Goal: Information Seeking & Learning: Learn about a topic

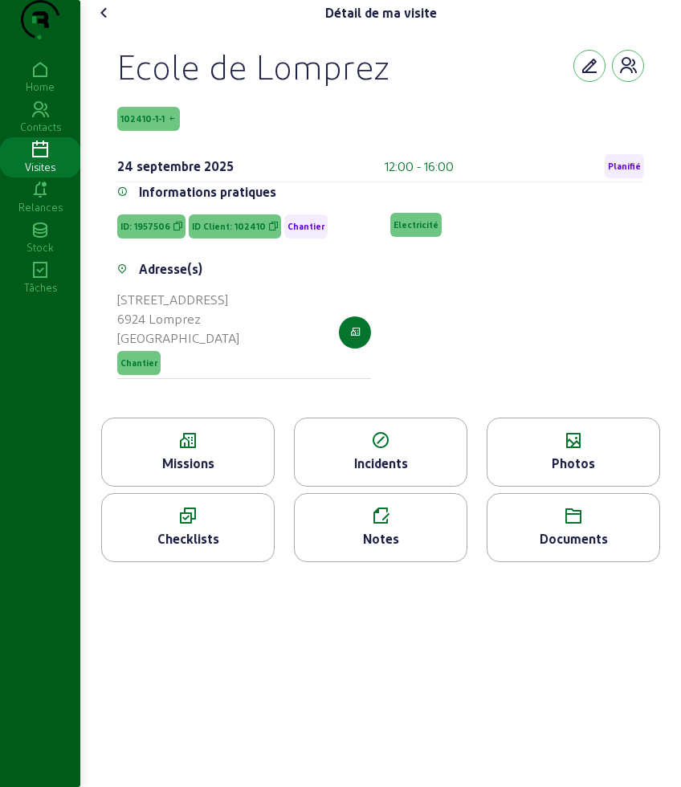
click at [39, 174] on div "Visites" at bounding box center [40, 167] width 80 height 14
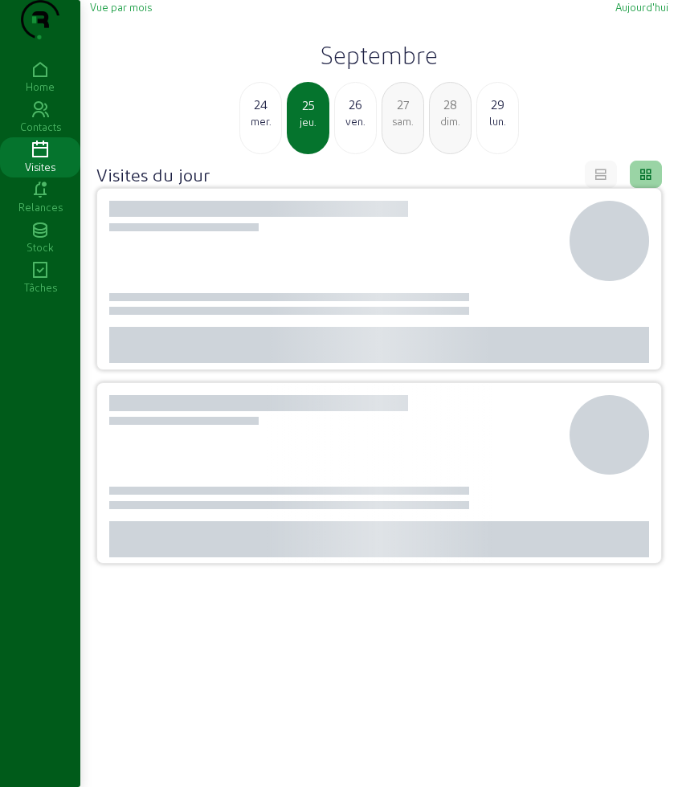
click at [349, 129] on div "ven." at bounding box center [355, 121] width 41 height 14
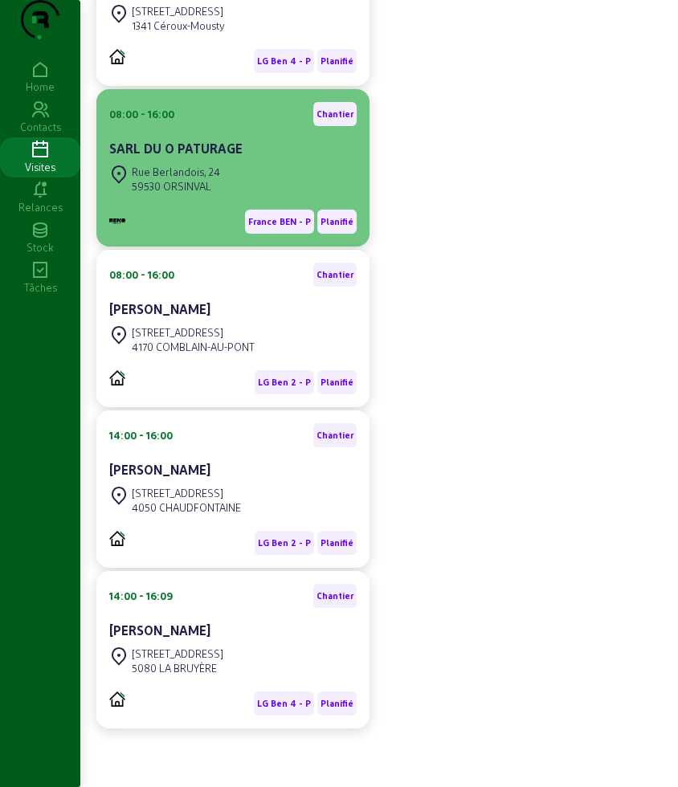
scroll to position [131, 0]
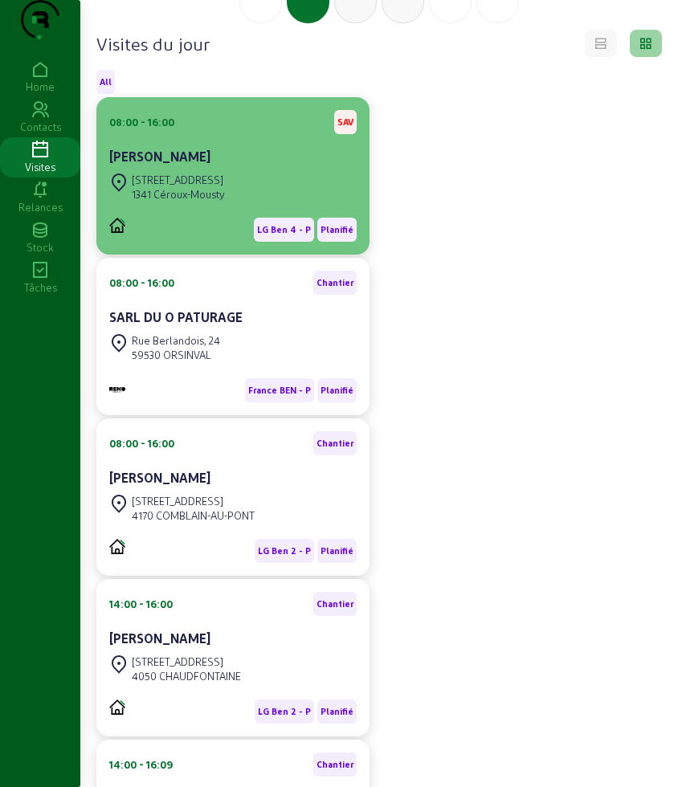
click at [254, 134] on div "08:00 - 16:00 SAV" at bounding box center [232, 122] width 247 height 24
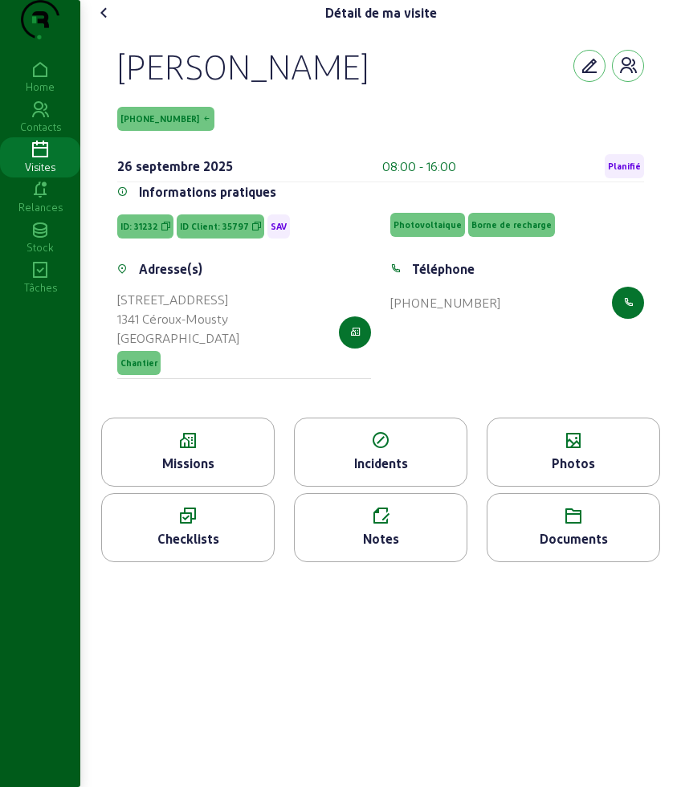
click at [172, 473] on div "Missions" at bounding box center [188, 463] width 172 height 19
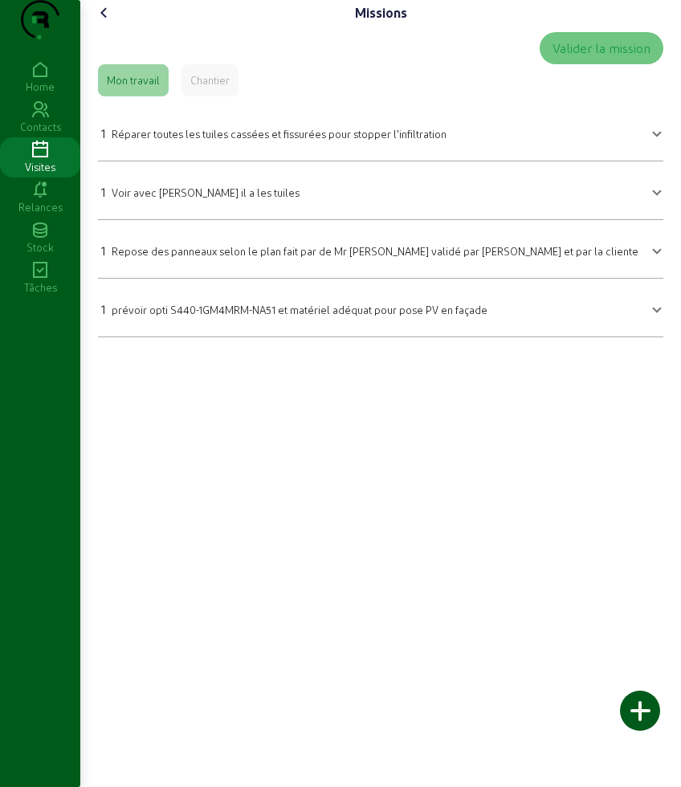
click at [102, 22] on icon at bounding box center [104, 12] width 19 height 19
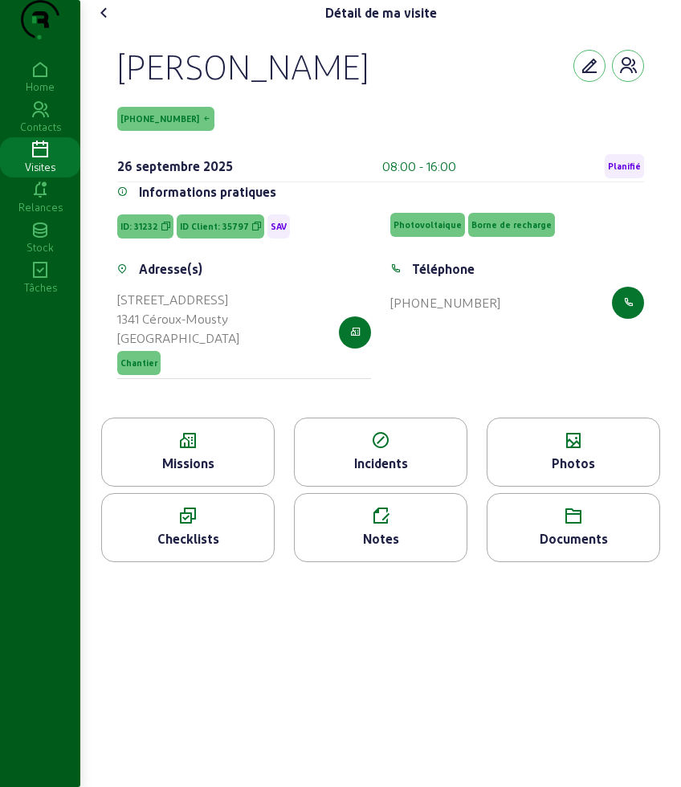
click at [494, 473] on div "Photos" at bounding box center [574, 463] width 172 height 19
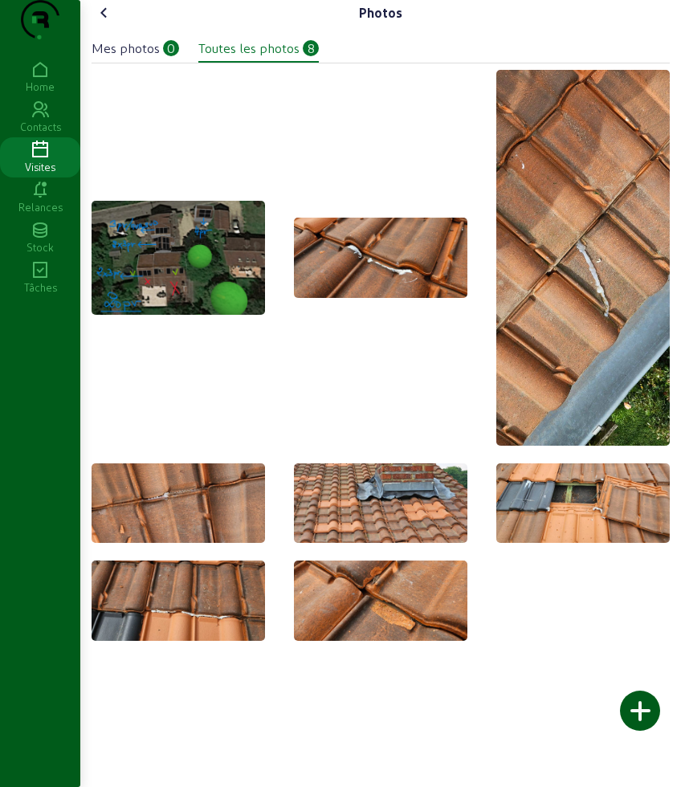
click at [108, 22] on icon at bounding box center [104, 12] width 19 height 19
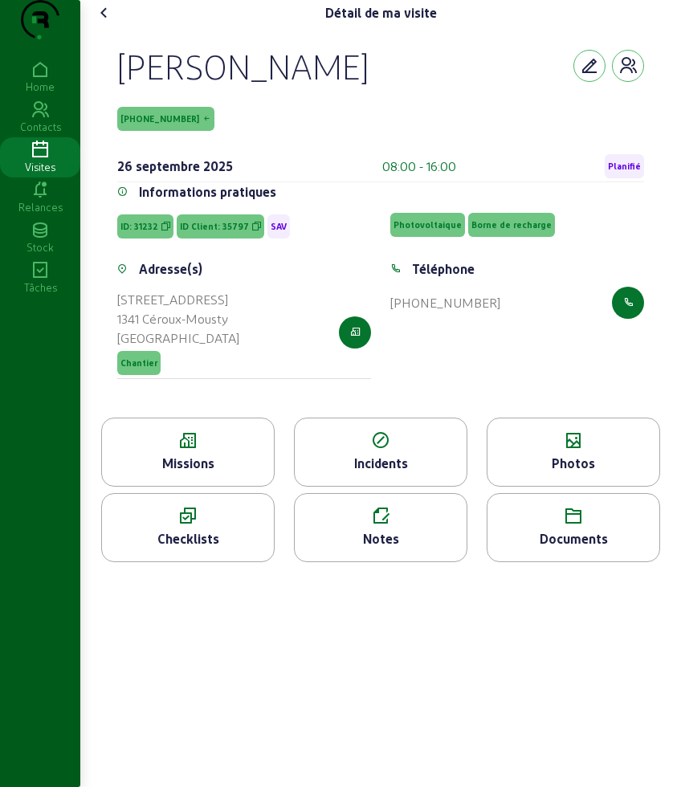
click at [108, 22] on icon at bounding box center [104, 12] width 19 height 19
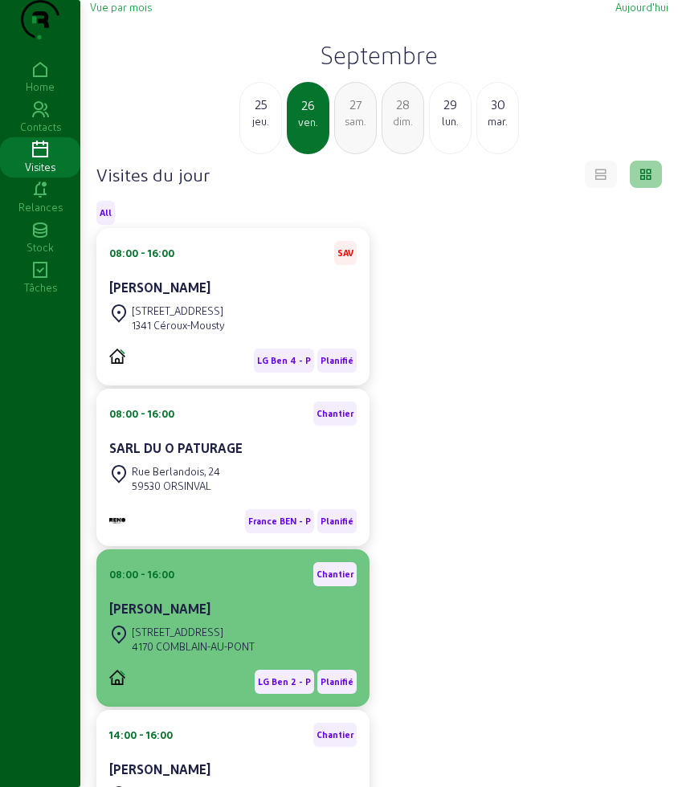
click at [224, 653] on div "[STREET_ADDRESS]" at bounding box center [181, 639] width 145 height 35
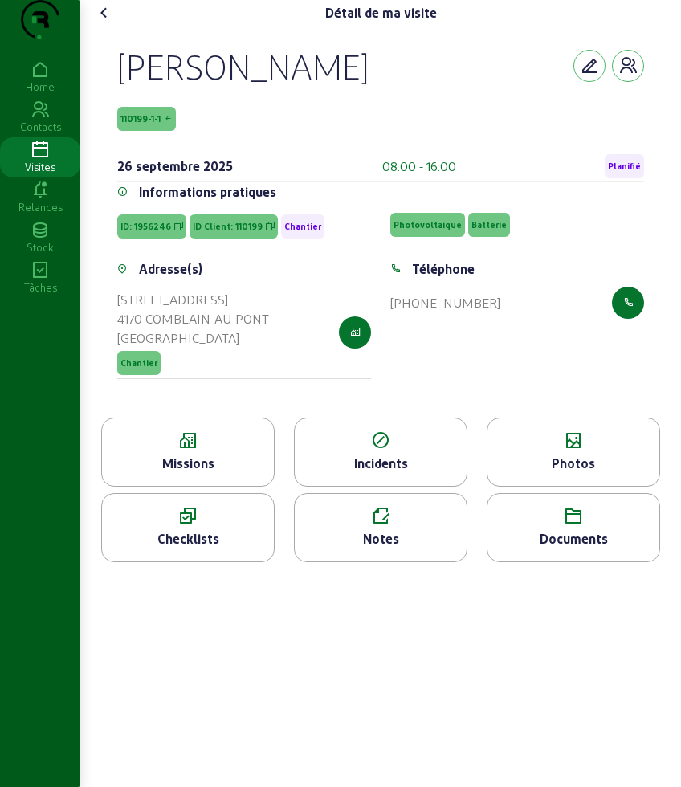
click at [214, 473] on div "Missions" at bounding box center [188, 463] width 172 height 19
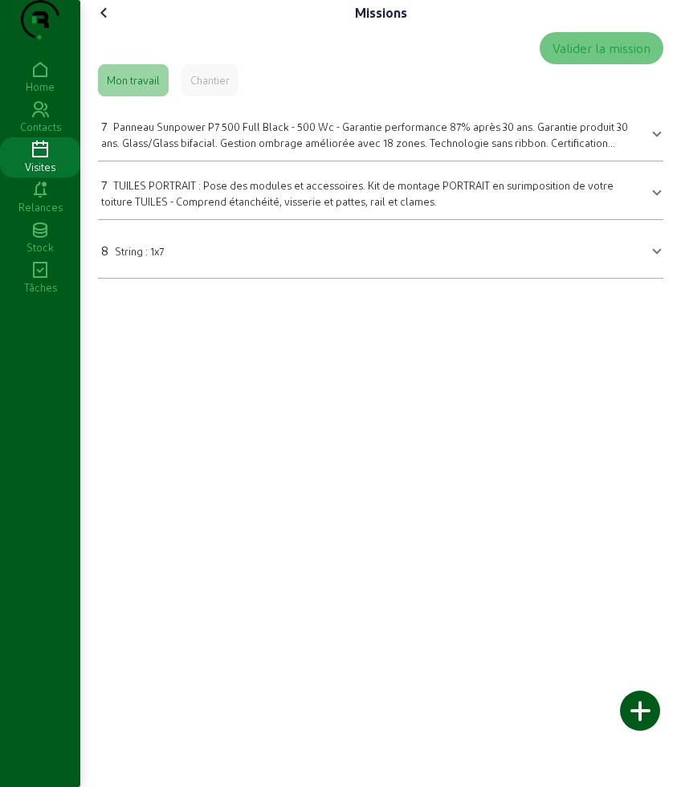
click at [109, 22] on icon at bounding box center [104, 12] width 19 height 19
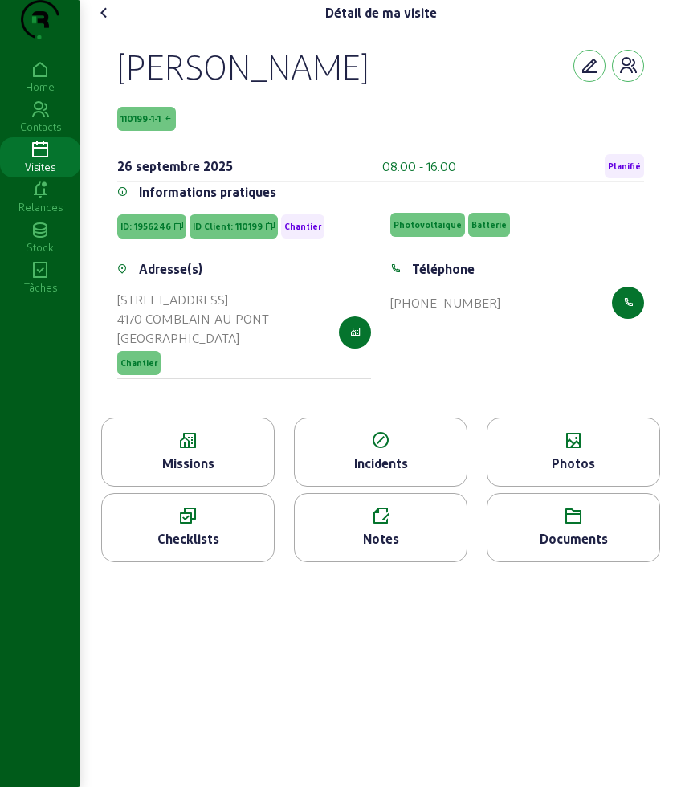
click at [546, 487] on div "Photos" at bounding box center [574, 452] width 174 height 69
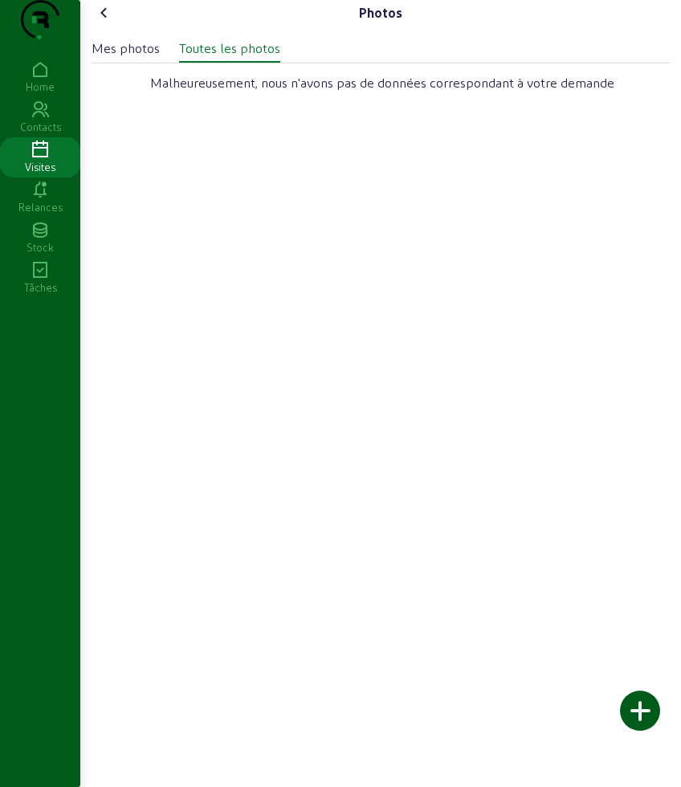
click at [133, 58] on div "Mes photos" at bounding box center [126, 48] width 68 height 19
click at [241, 58] on div "Toutes les photos" at bounding box center [229, 48] width 101 height 19
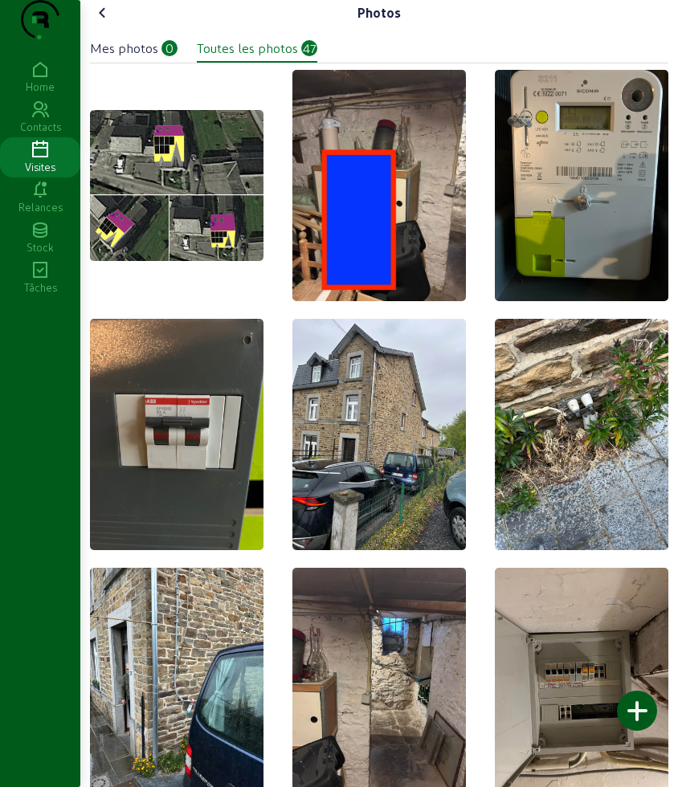
click at [107, 22] on icon at bounding box center [102, 12] width 19 height 19
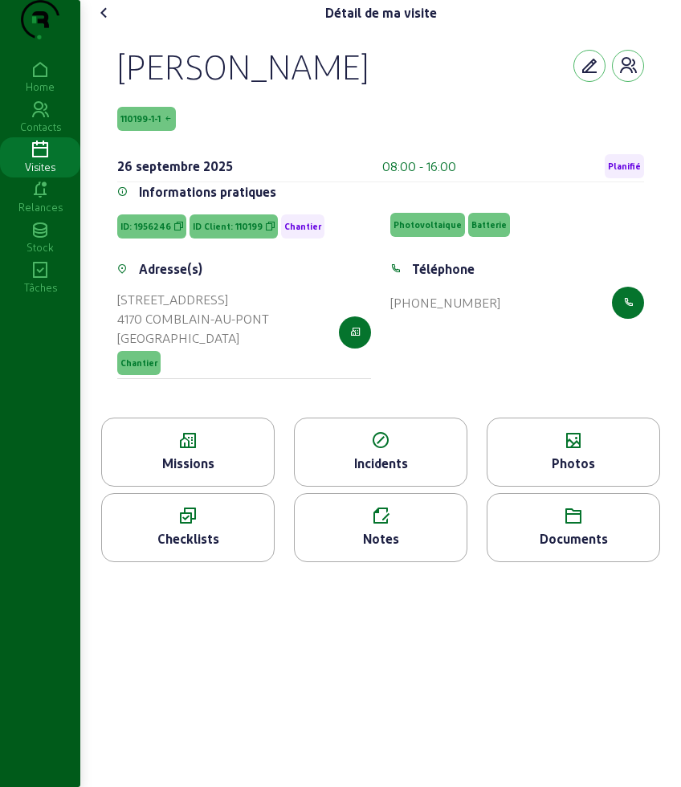
click at [559, 487] on div "Photos" at bounding box center [574, 452] width 174 height 69
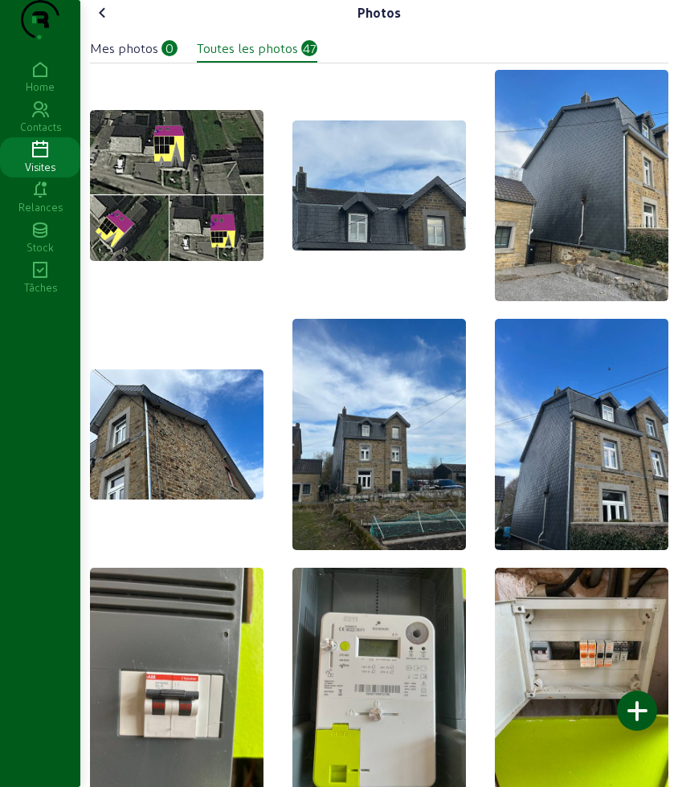
click at [116, 26] on cam-font-icon at bounding box center [103, 13] width 26 height 26
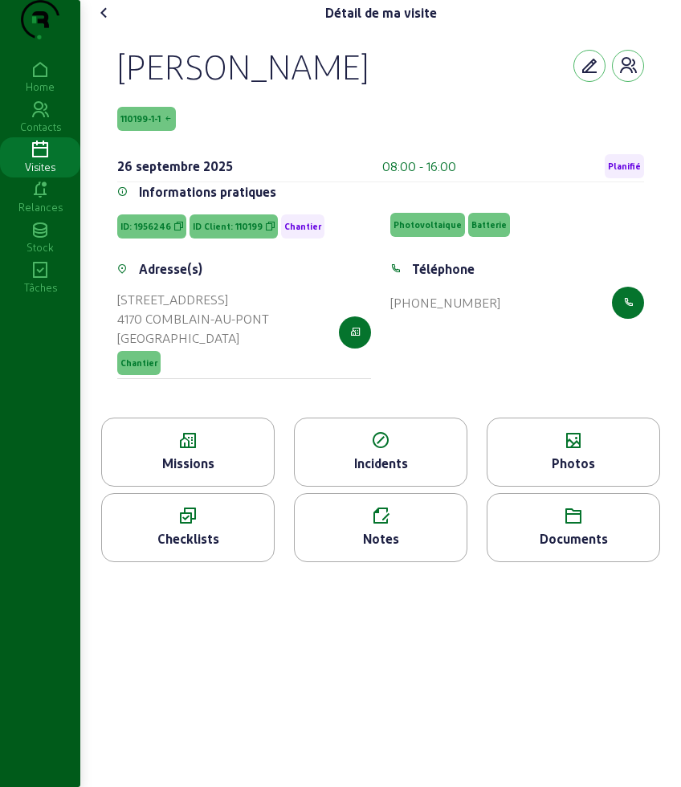
click at [110, 22] on icon at bounding box center [104, 12] width 19 height 19
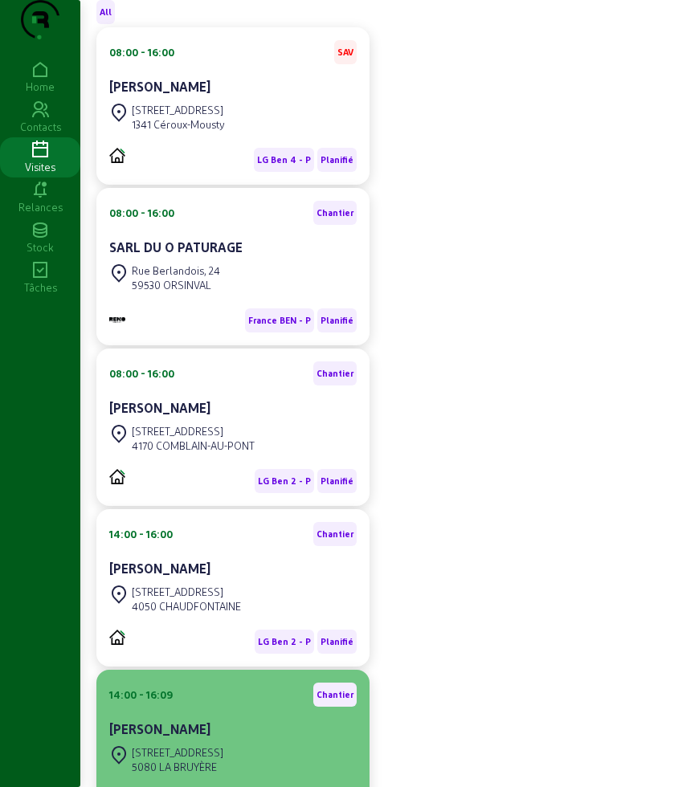
scroll to position [301, 0]
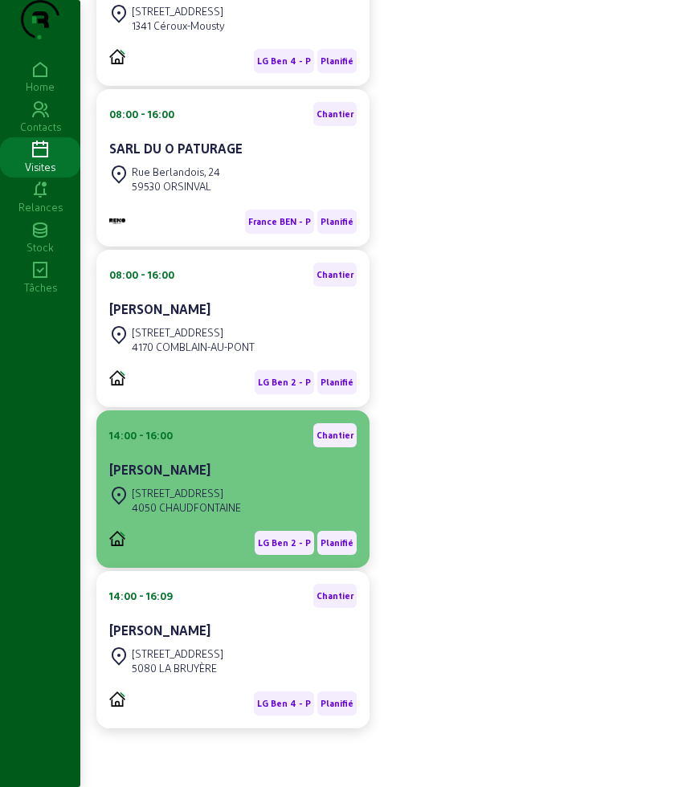
click at [287, 518] on div "[STREET_ADDRESS]" at bounding box center [232, 500] width 247 height 35
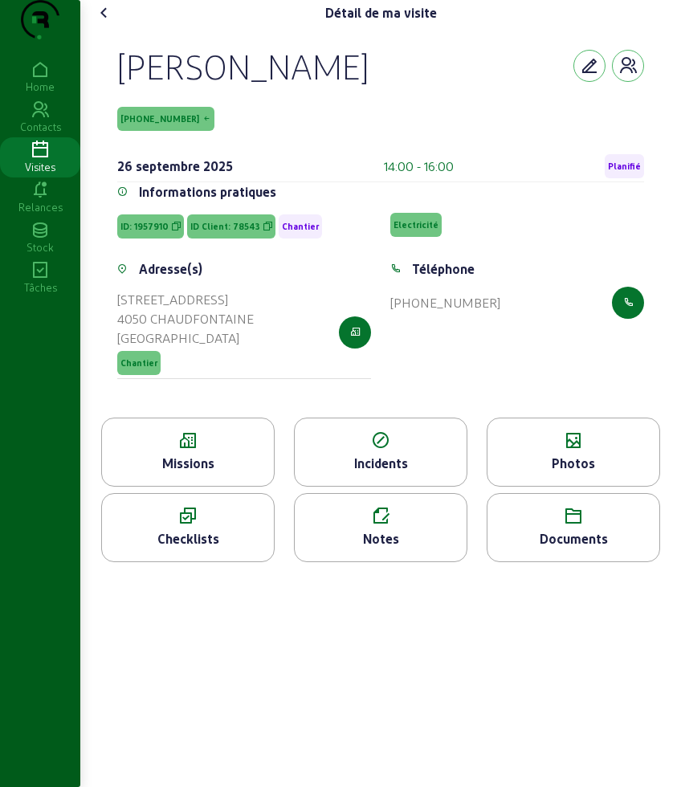
click at [197, 484] on div "Missions" at bounding box center [188, 452] width 174 height 69
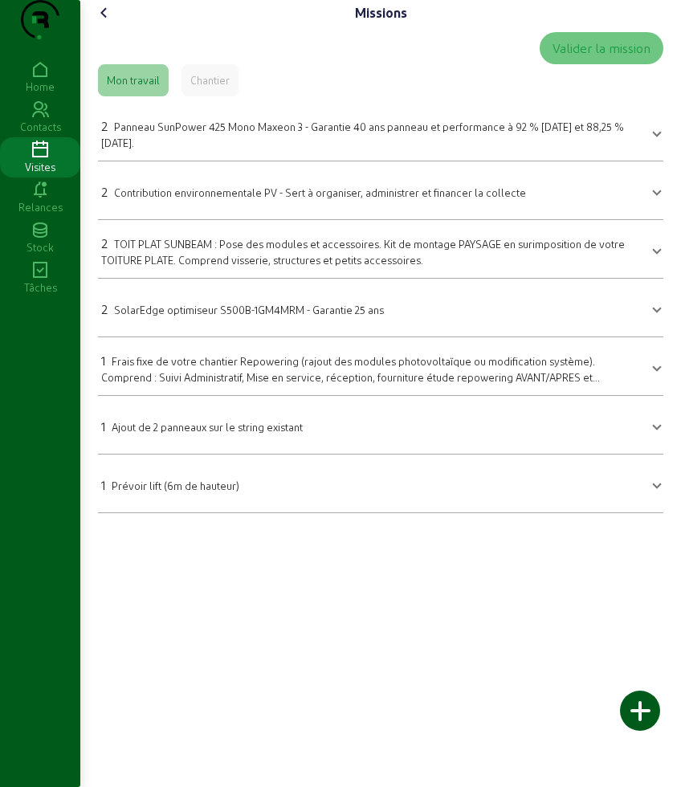
click at [105, 22] on icon at bounding box center [104, 12] width 19 height 19
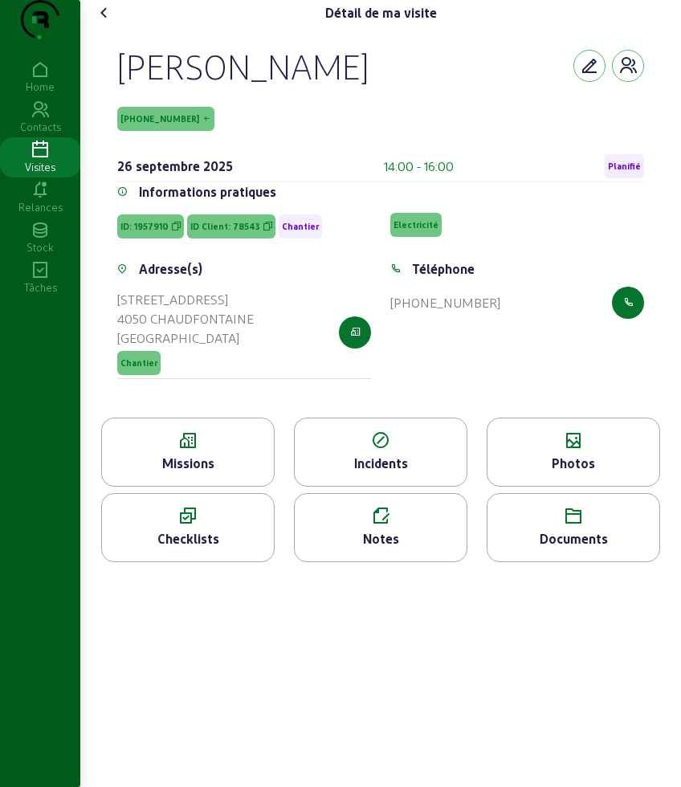
click at [190, 473] on div "Missions" at bounding box center [188, 463] width 172 height 19
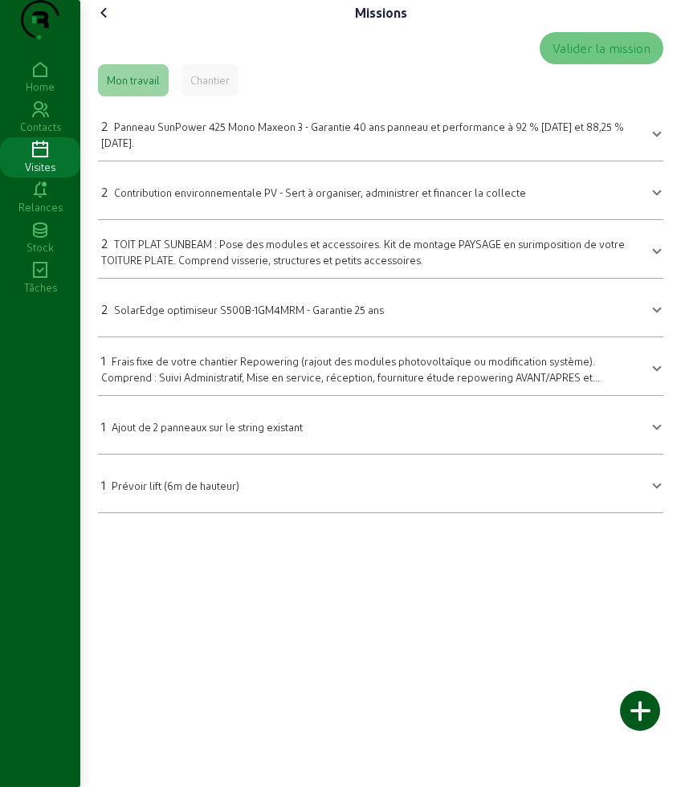
click at [100, 22] on icon at bounding box center [104, 12] width 19 height 19
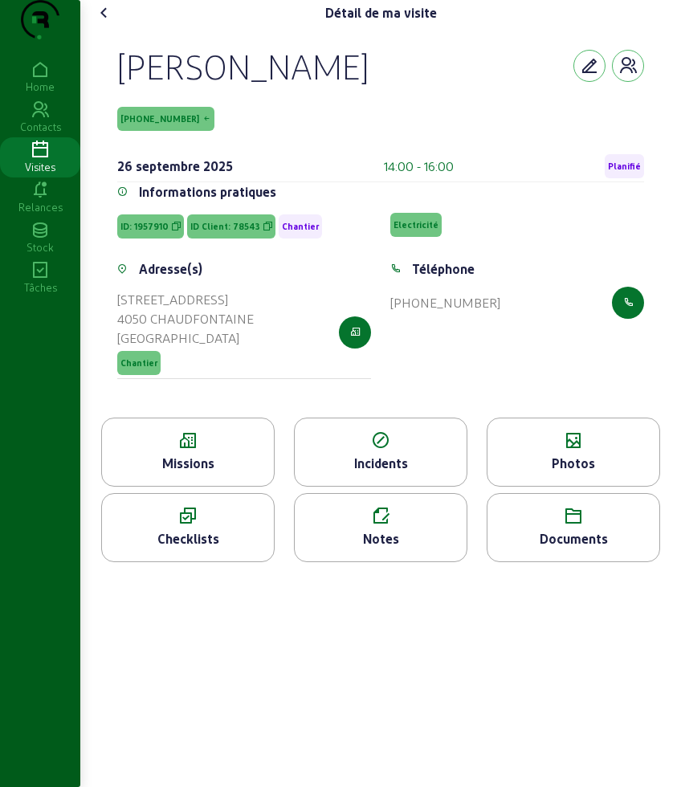
click at [579, 484] on div "Photos" at bounding box center [574, 452] width 174 height 69
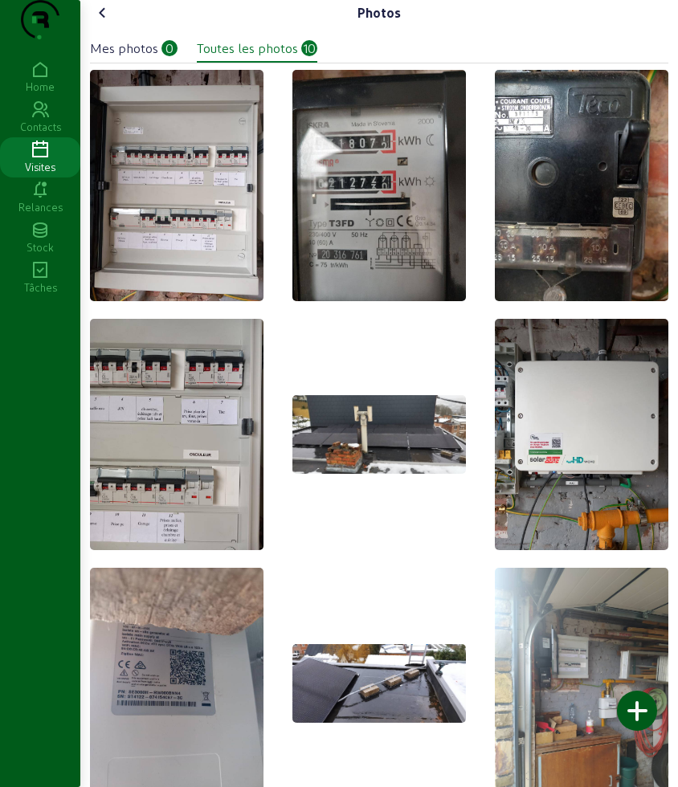
click at [105, 22] on icon at bounding box center [102, 12] width 19 height 19
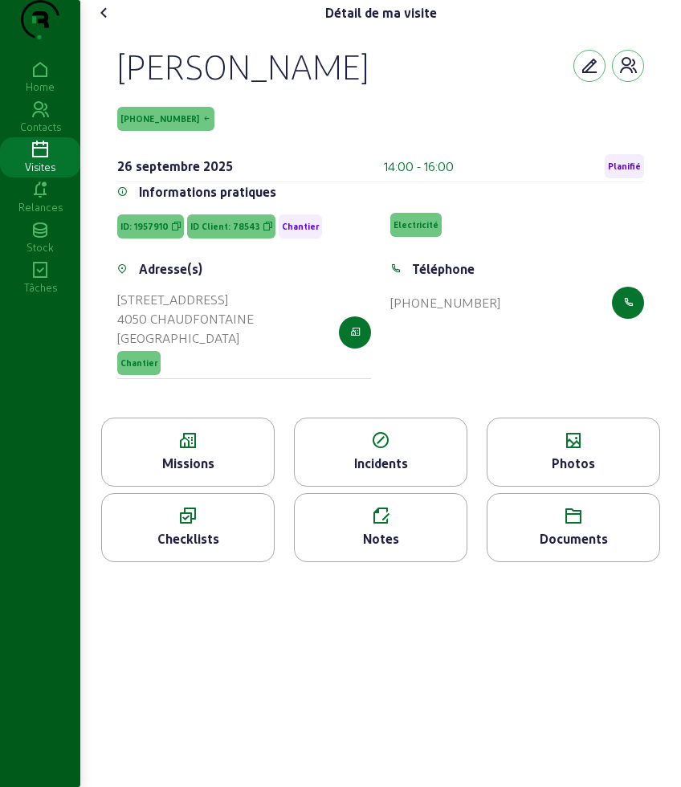
click at [105, 22] on icon at bounding box center [104, 12] width 19 height 19
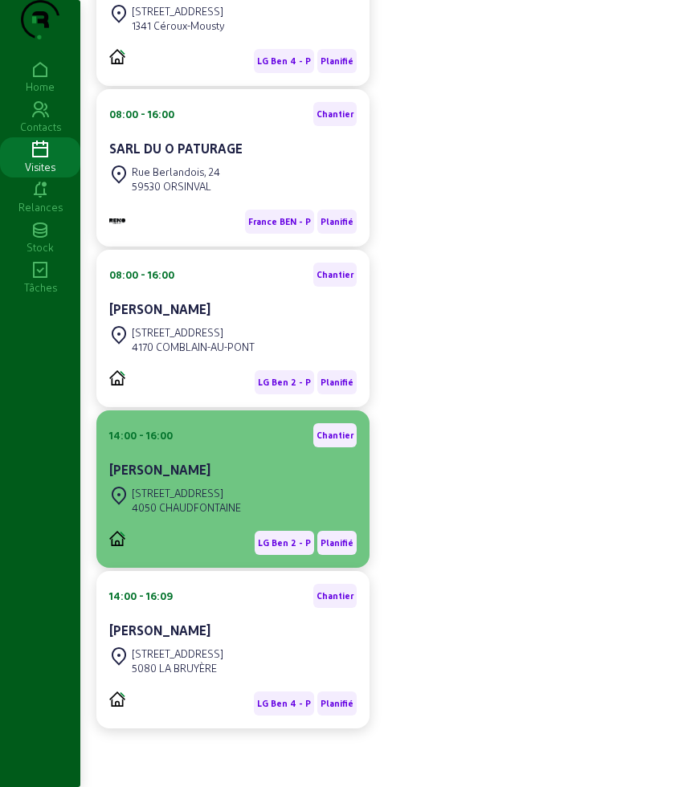
scroll to position [320, 0]
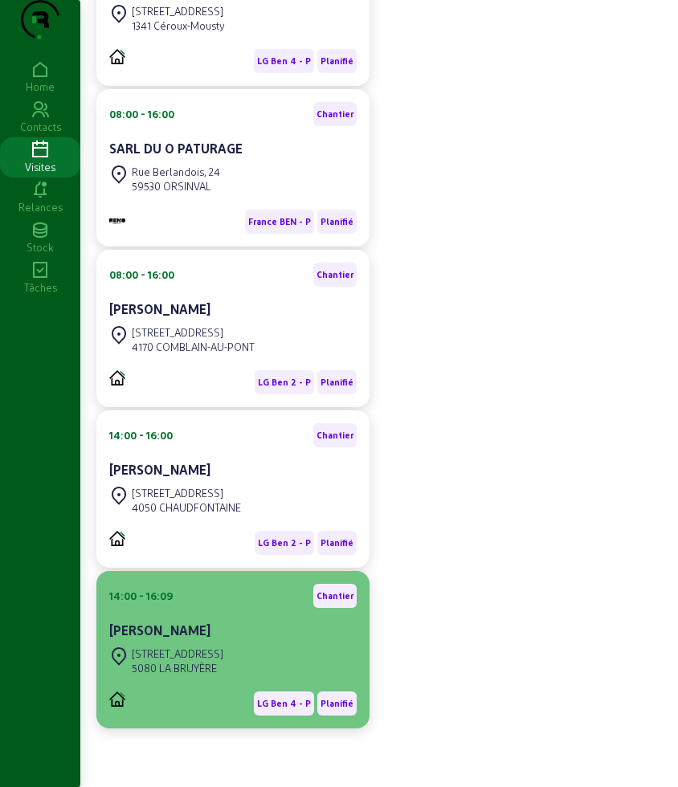
click at [308, 639] on div "[PERSON_NAME]" at bounding box center [232, 630] width 247 height 19
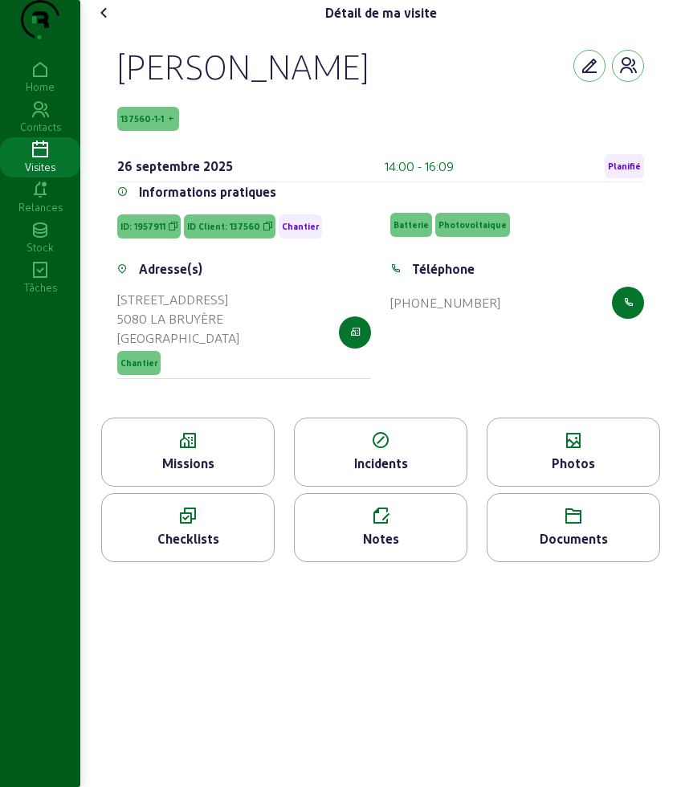
click at [176, 473] on div "Missions" at bounding box center [188, 463] width 172 height 19
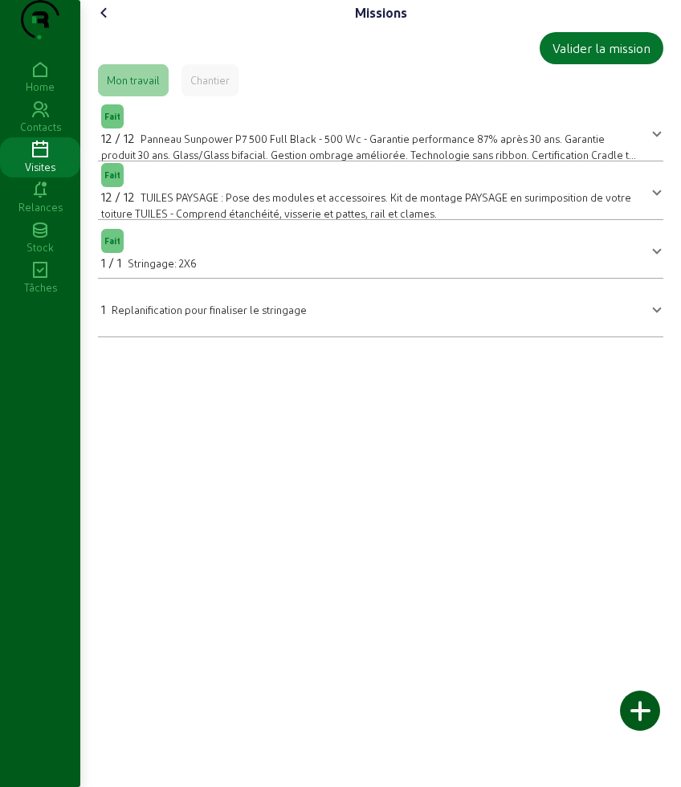
click at [104, 22] on icon at bounding box center [104, 12] width 19 height 19
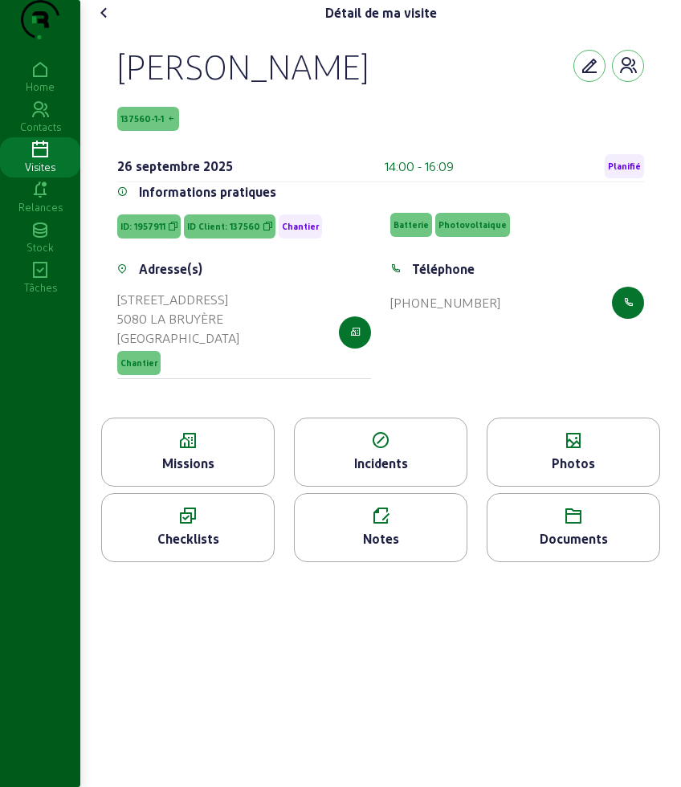
click at [585, 451] on icon at bounding box center [574, 440] width 172 height 19
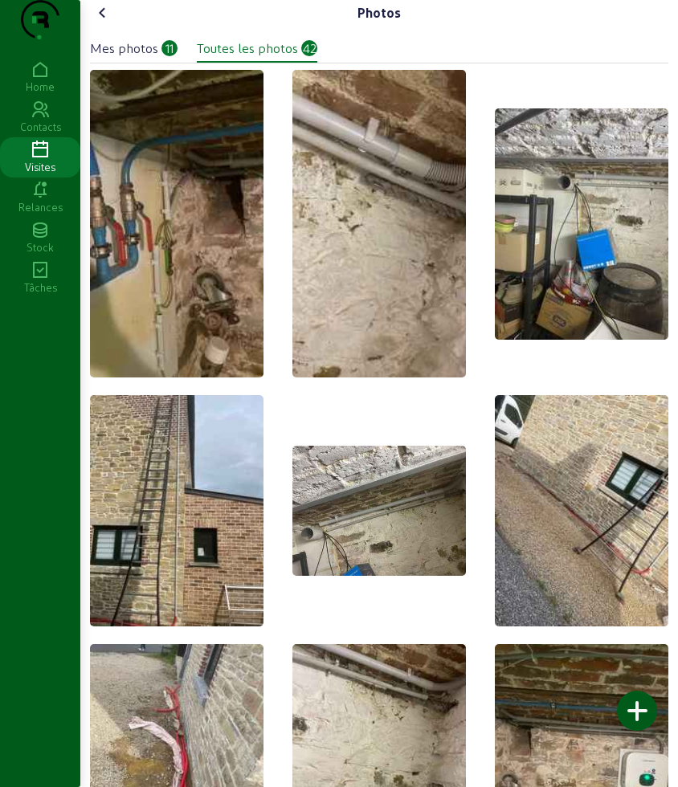
click at [220, 58] on div "Toutes les photos" at bounding box center [247, 48] width 101 height 19
click at [100, 22] on icon at bounding box center [102, 12] width 19 height 19
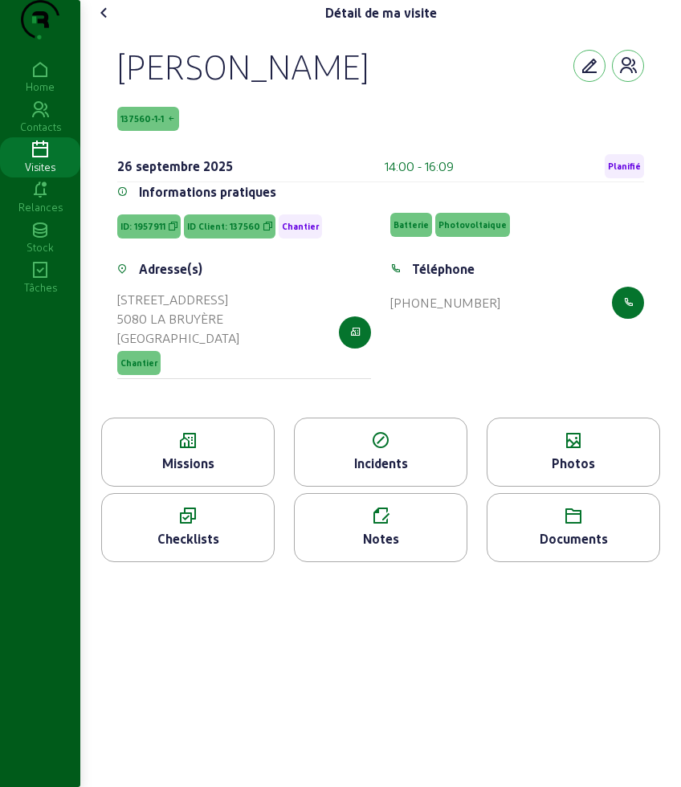
click at [100, 22] on icon at bounding box center [104, 12] width 19 height 19
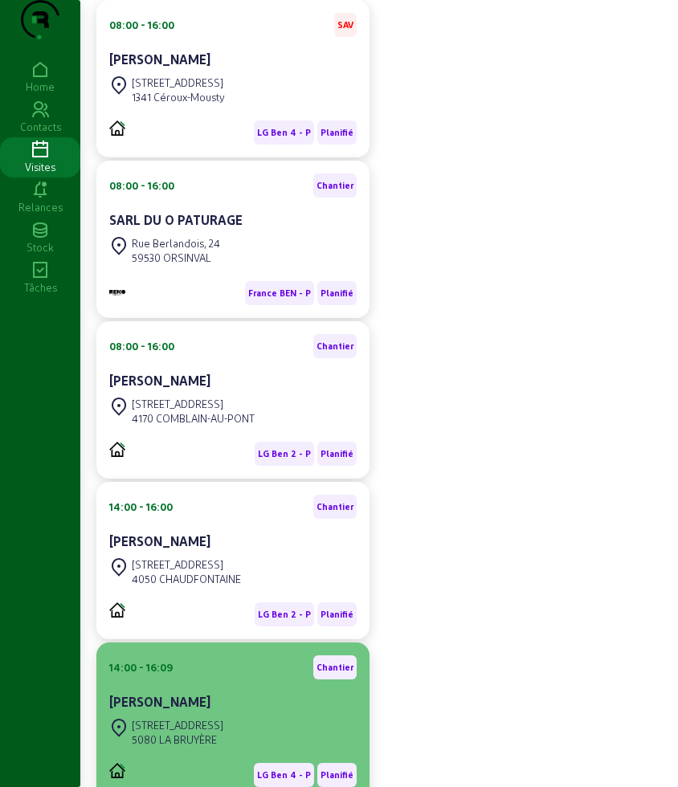
scroll to position [332, 0]
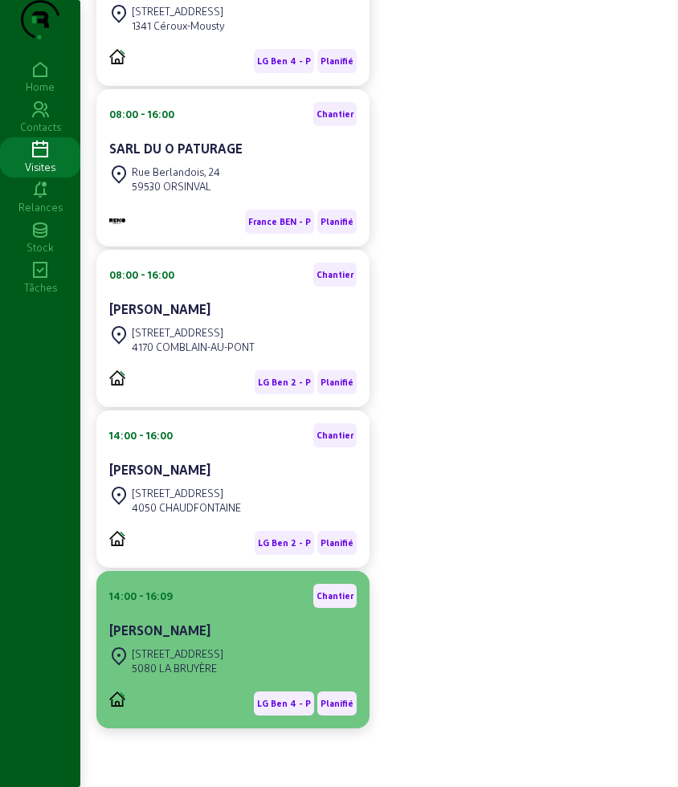
click at [254, 649] on div "[STREET_ADDRESS]" at bounding box center [232, 660] width 247 height 35
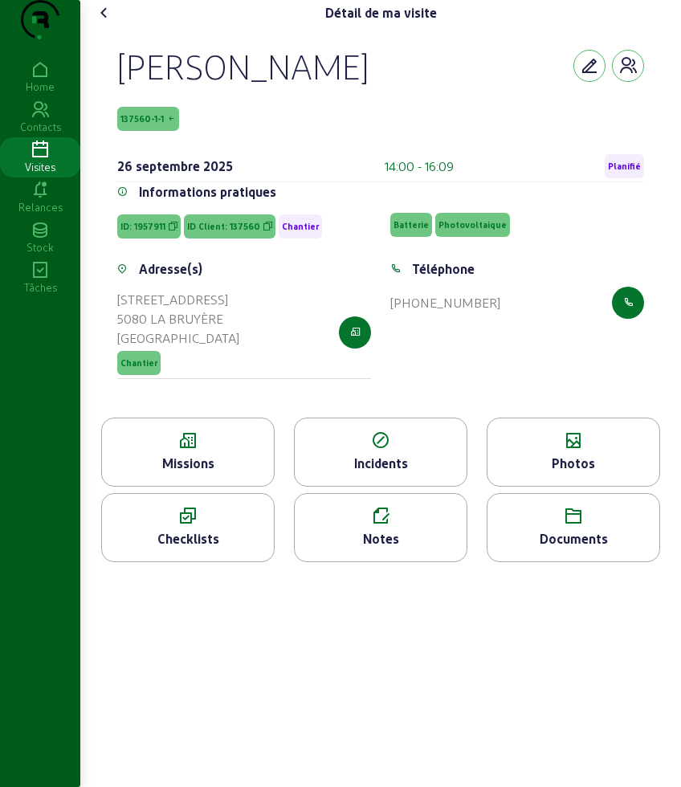
click at [589, 473] on div "Photos" at bounding box center [574, 463] width 172 height 19
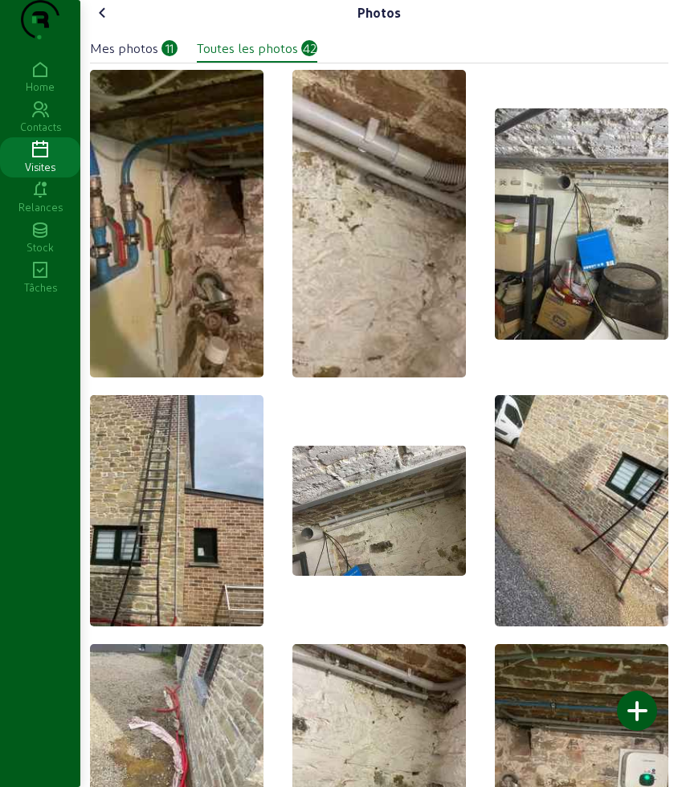
click at [643, 708] on div at bounding box center [637, 711] width 40 height 40
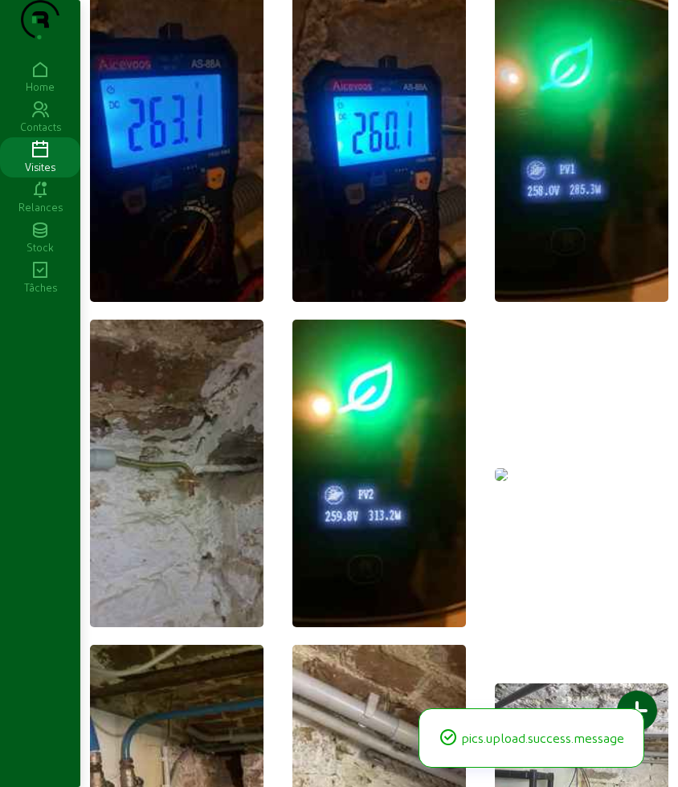
click at [508, 468] on img at bounding box center [501, 474] width 13 height 13
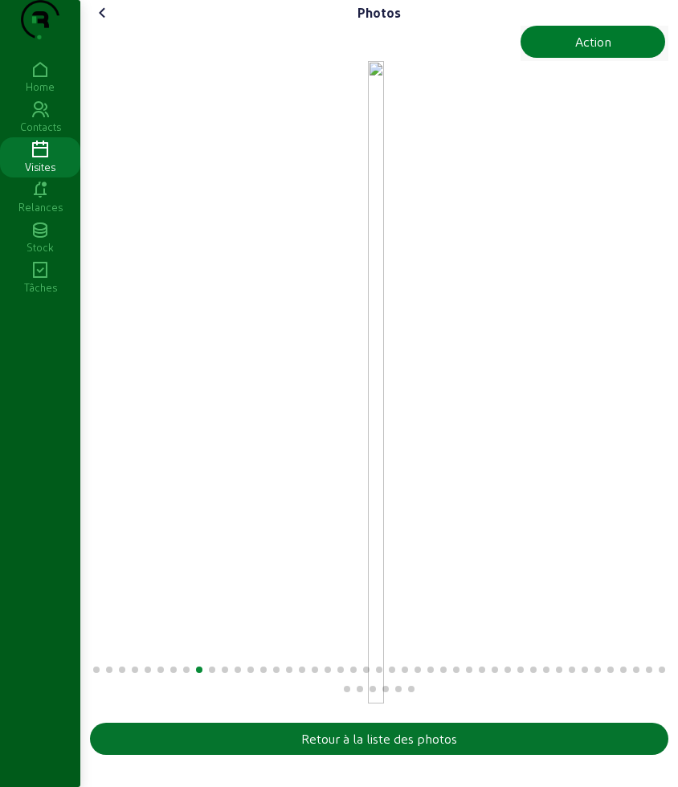
click at [548, 52] on button "Action" at bounding box center [593, 42] width 145 height 32
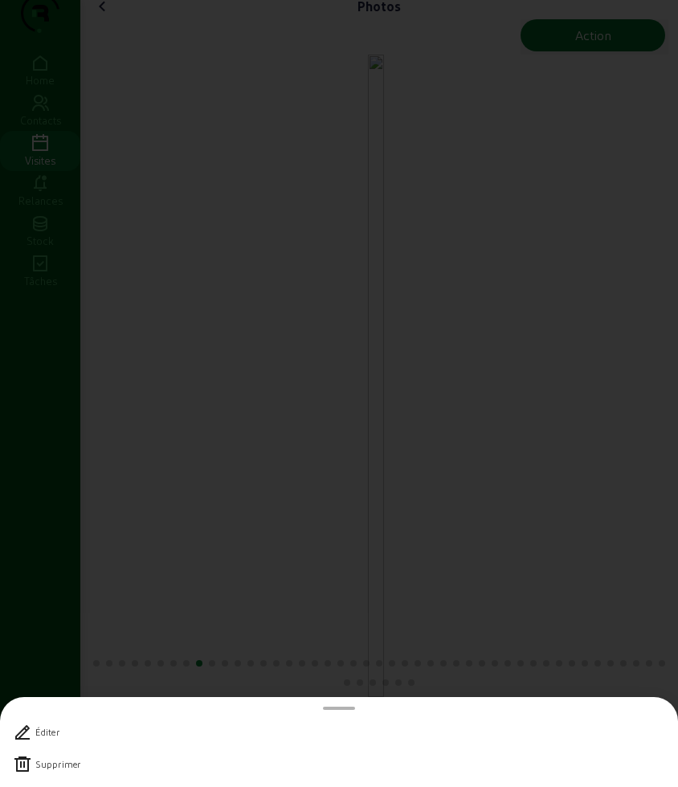
scroll to position [0, 0]
click at [55, 757] on div "Supprimer" at bounding box center [339, 765] width 652 height 32
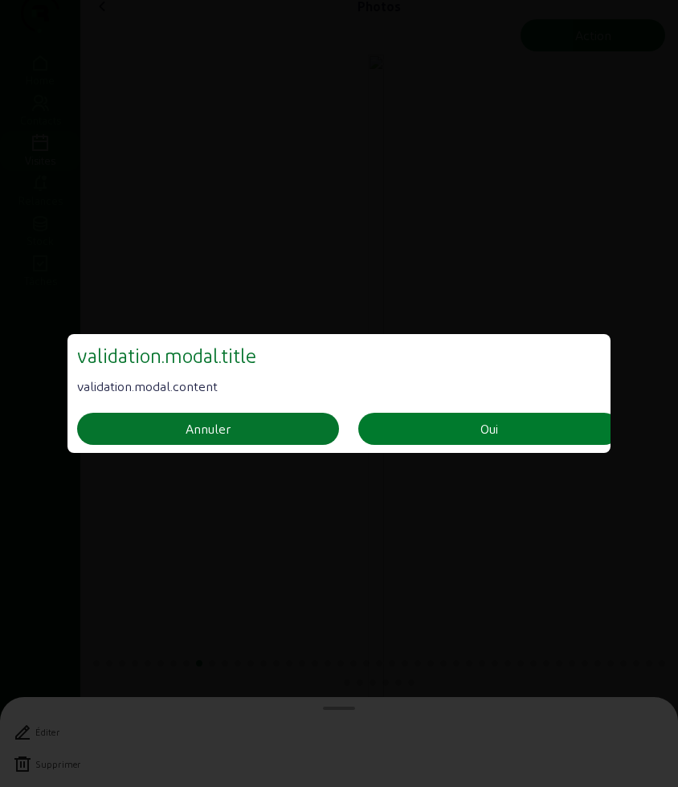
click at [480, 420] on div "Oui" at bounding box center [489, 428] width 18 height 19
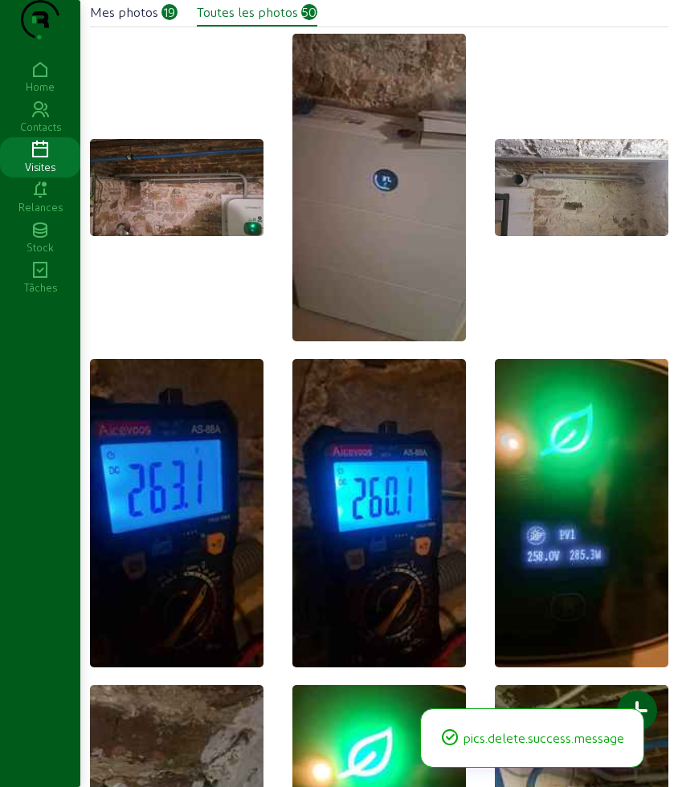
scroll to position [6, 0]
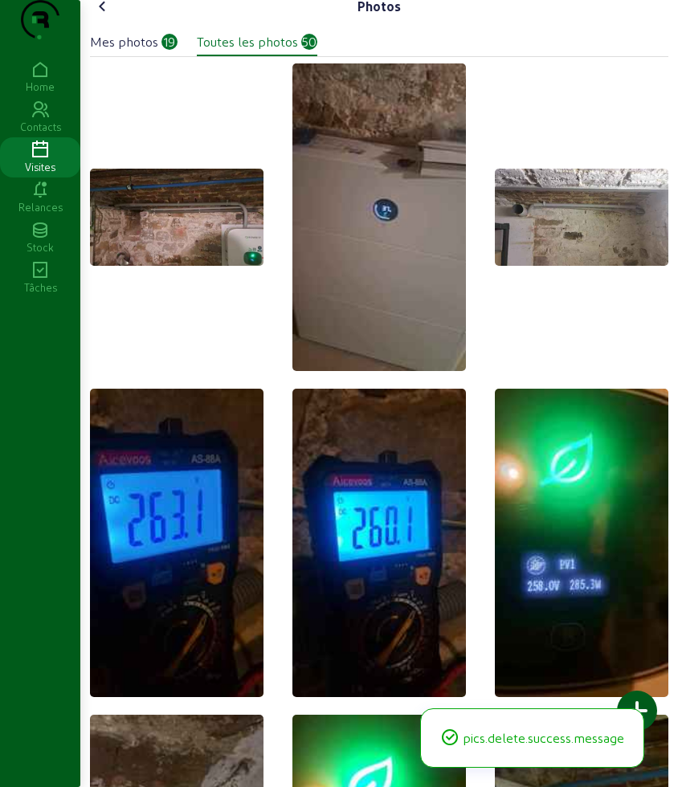
click at [114, 51] on div "Mes photos" at bounding box center [124, 41] width 68 height 19
click at [98, 16] on icon at bounding box center [102, 6] width 19 height 19
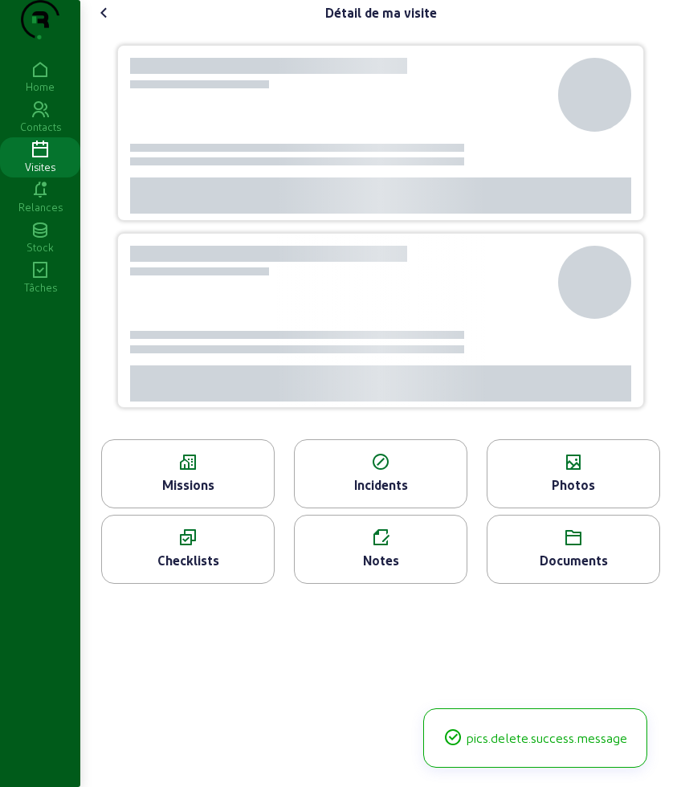
click at [98, 22] on icon at bounding box center [104, 12] width 19 height 19
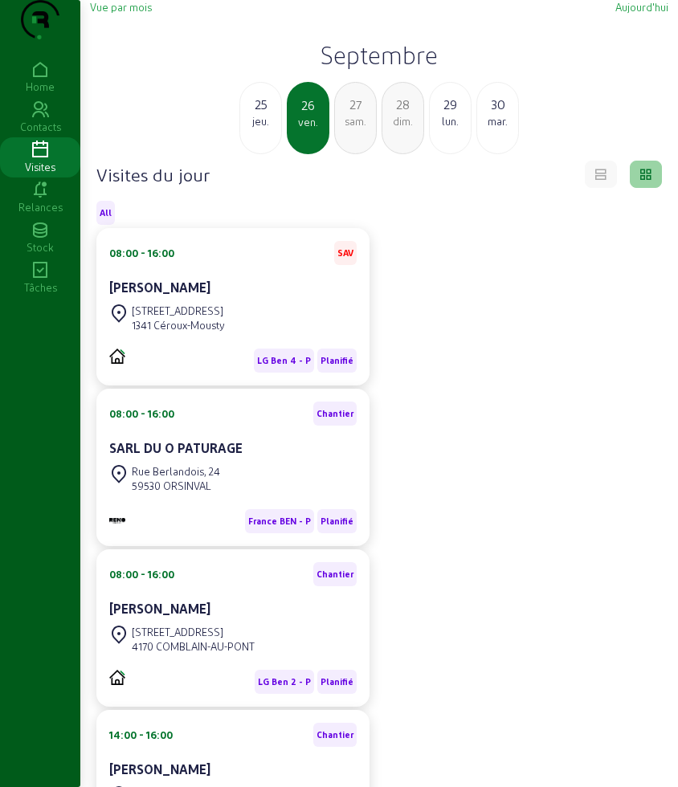
click at [273, 129] on div "jeu." at bounding box center [260, 121] width 41 height 14
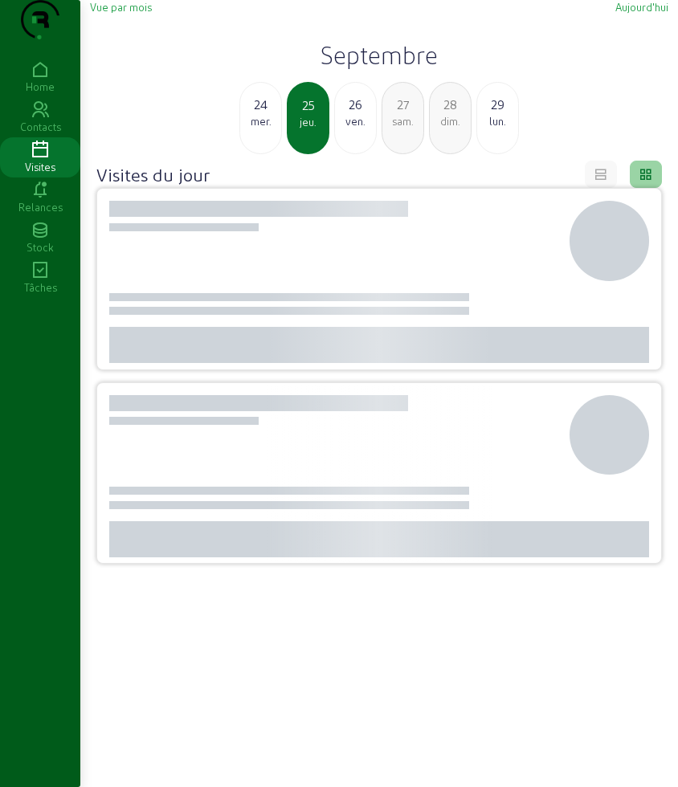
click at [273, 129] on div "mer." at bounding box center [260, 121] width 41 height 14
click at [273, 129] on div "mar." at bounding box center [260, 121] width 41 height 14
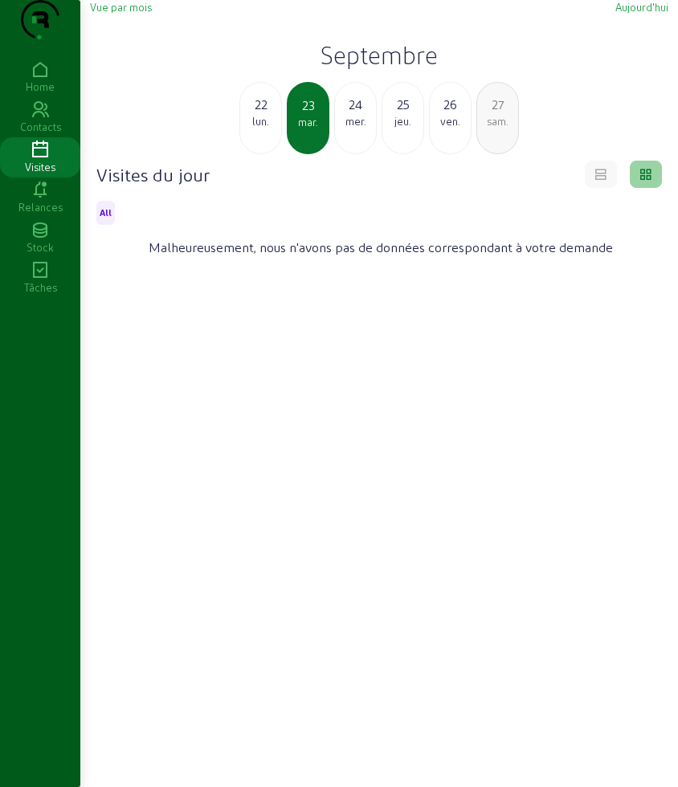
click at [273, 129] on div "lun." at bounding box center [260, 121] width 41 height 14
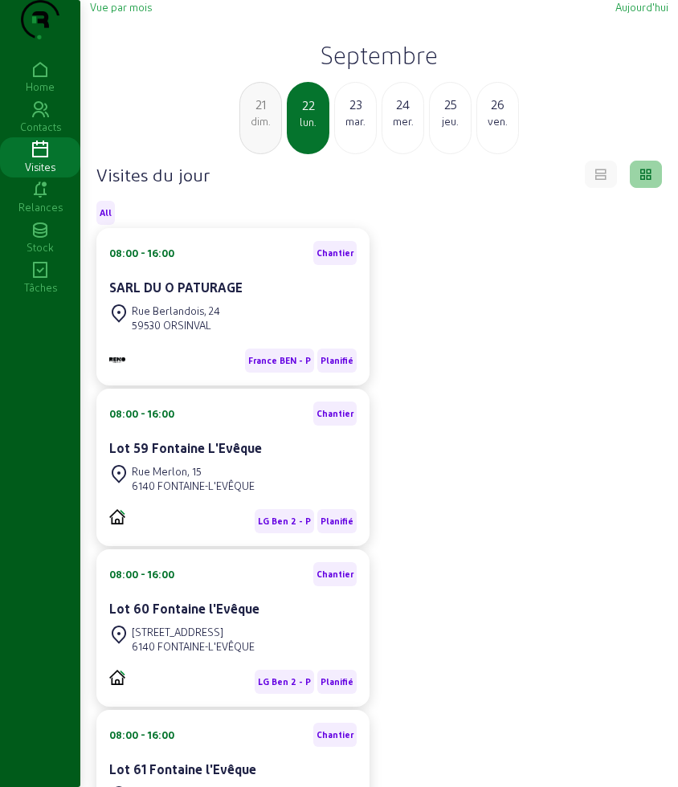
click at [500, 129] on div "ven." at bounding box center [497, 121] width 41 height 14
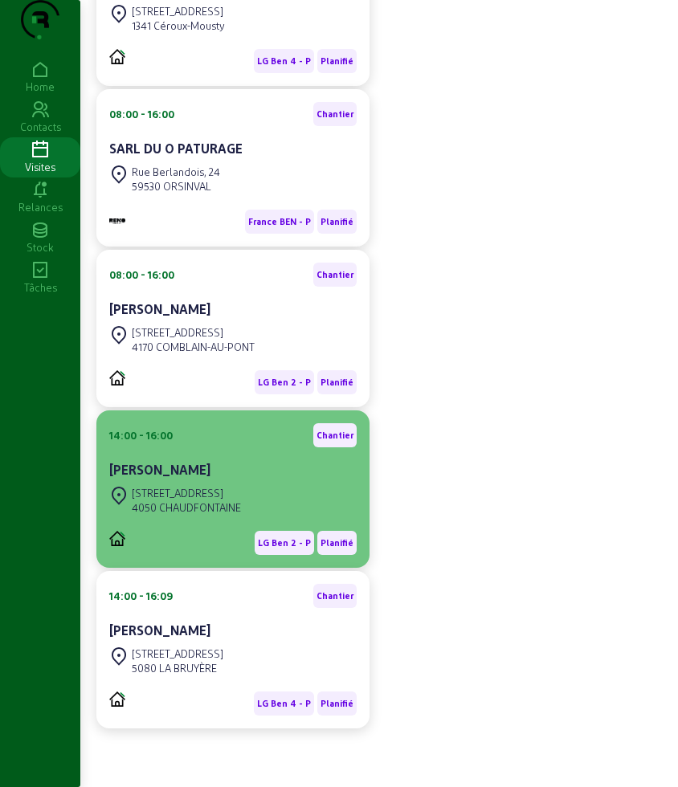
scroll to position [301, 0]
click at [227, 515] on div "4050 CHAUDFONTAINE" at bounding box center [186, 507] width 109 height 14
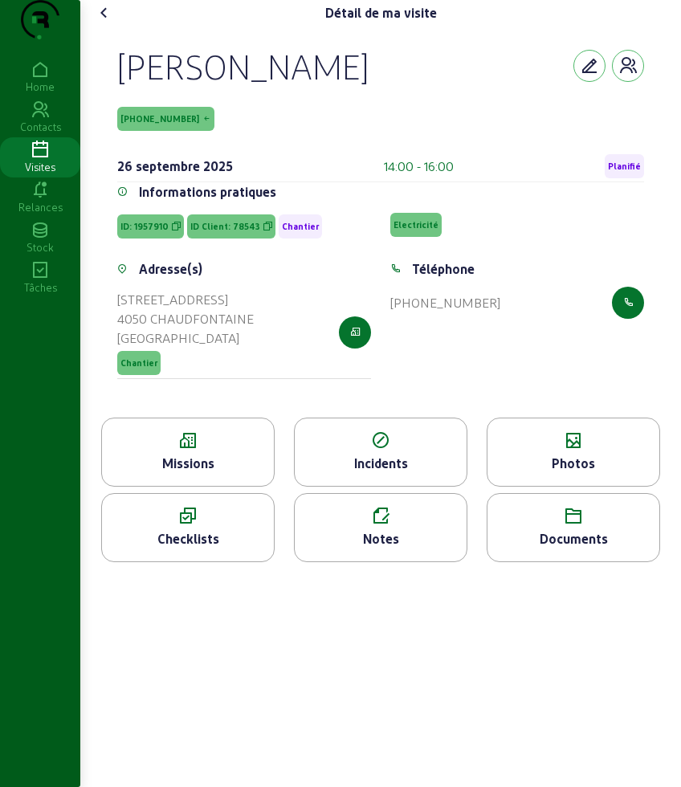
click at [561, 473] on div "Photos" at bounding box center [574, 463] width 172 height 19
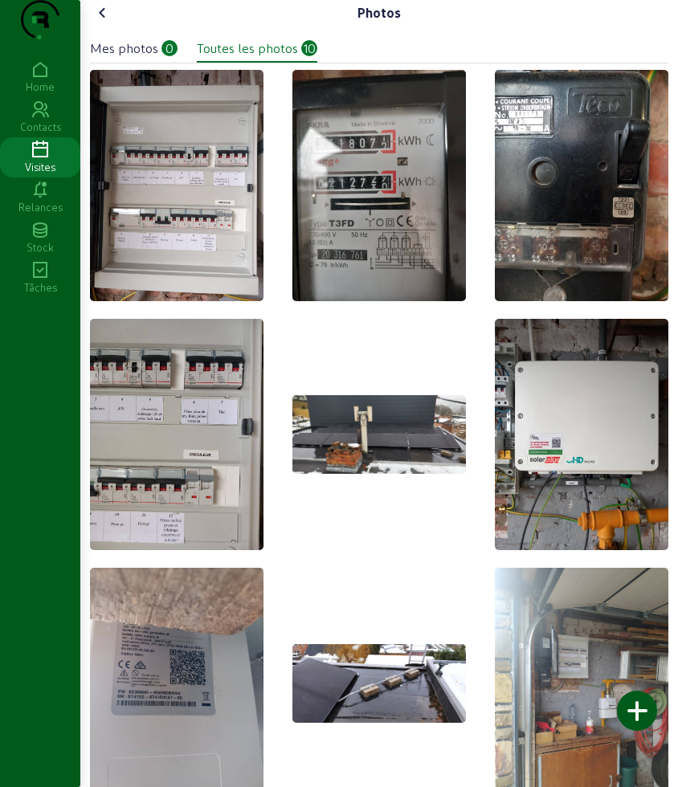
click at [103, 22] on icon at bounding box center [102, 12] width 19 height 19
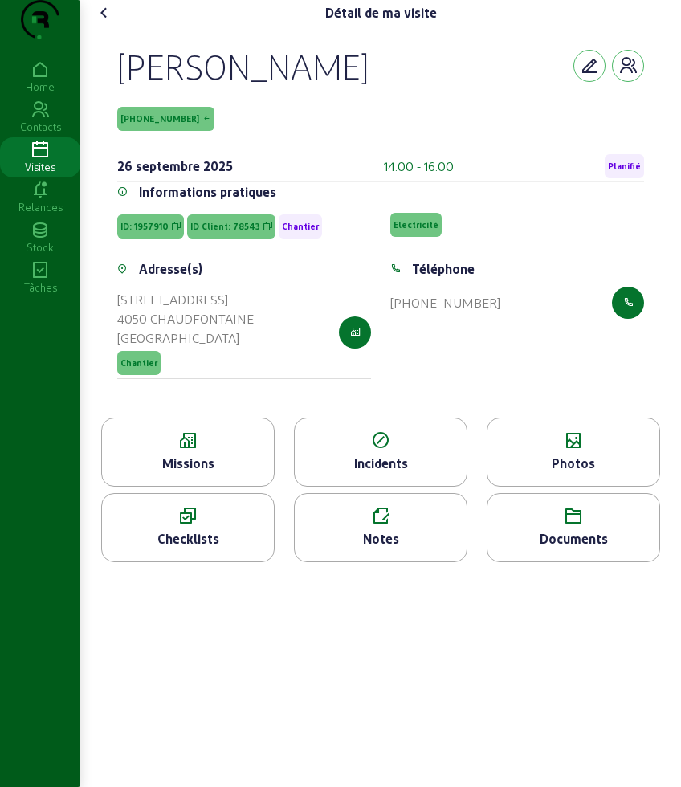
click at [198, 484] on div "Missions" at bounding box center [188, 452] width 174 height 69
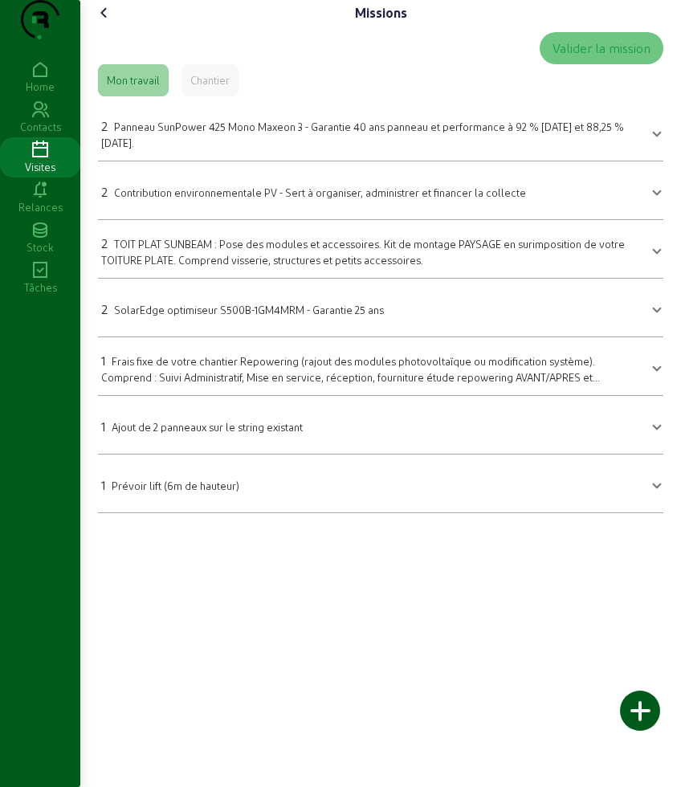
click at [107, 22] on icon at bounding box center [104, 12] width 19 height 19
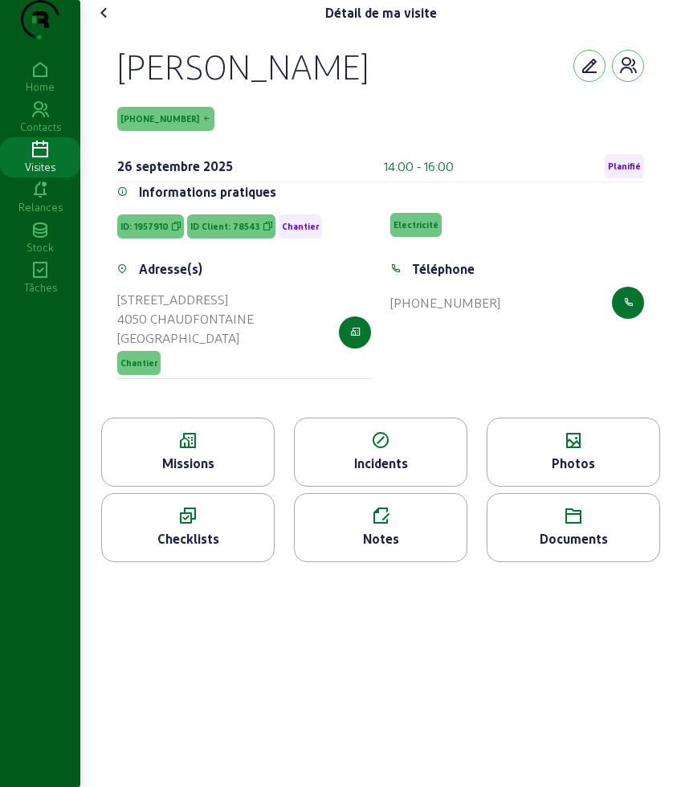
click at [107, 22] on icon at bounding box center [104, 12] width 19 height 19
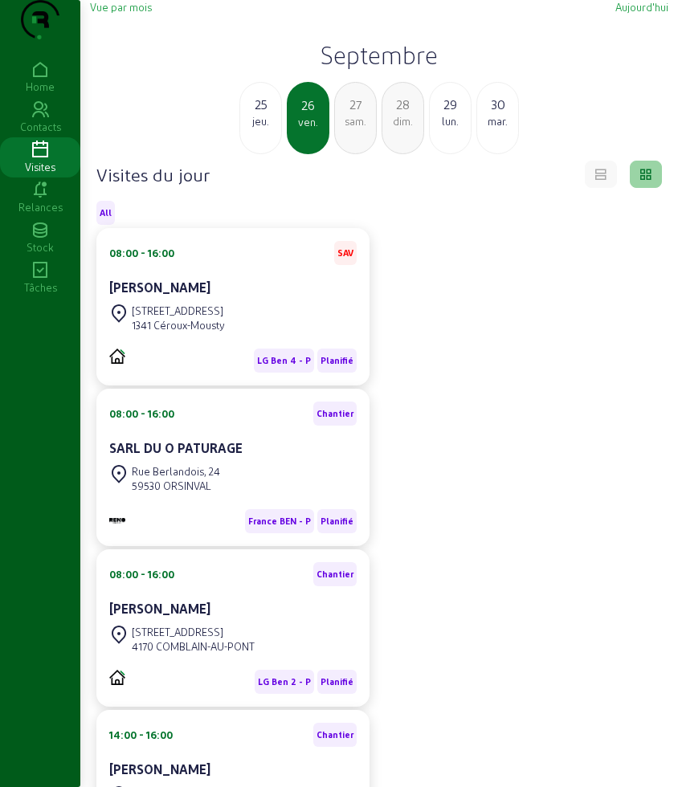
click at [249, 129] on div "jeu." at bounding box center [260, 121] width 41 height 14
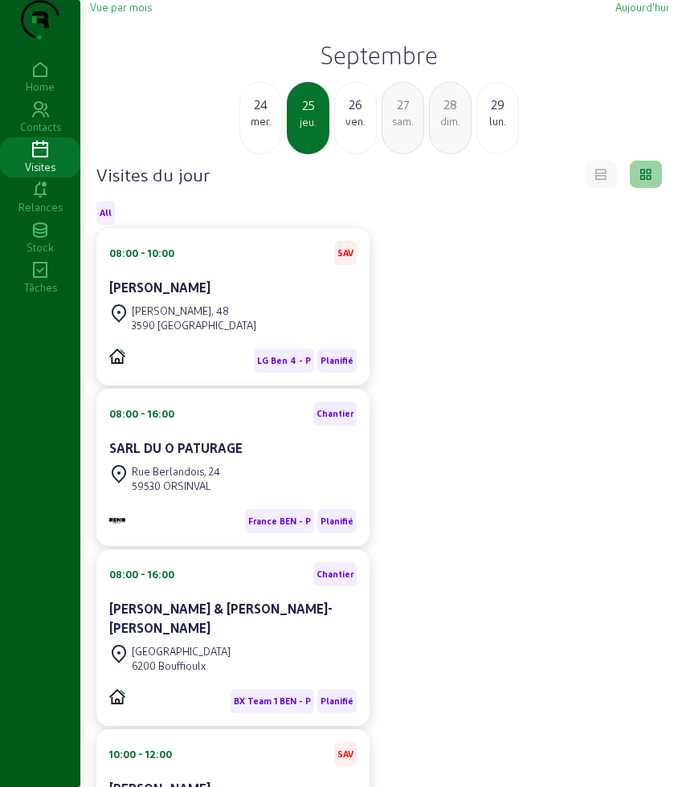
click at [392, 69] on h2 "Septembre" at bounding box center [379, 54] width 578 height 29
